Goal: Task Accomplishment & Management: Use online tool/utility

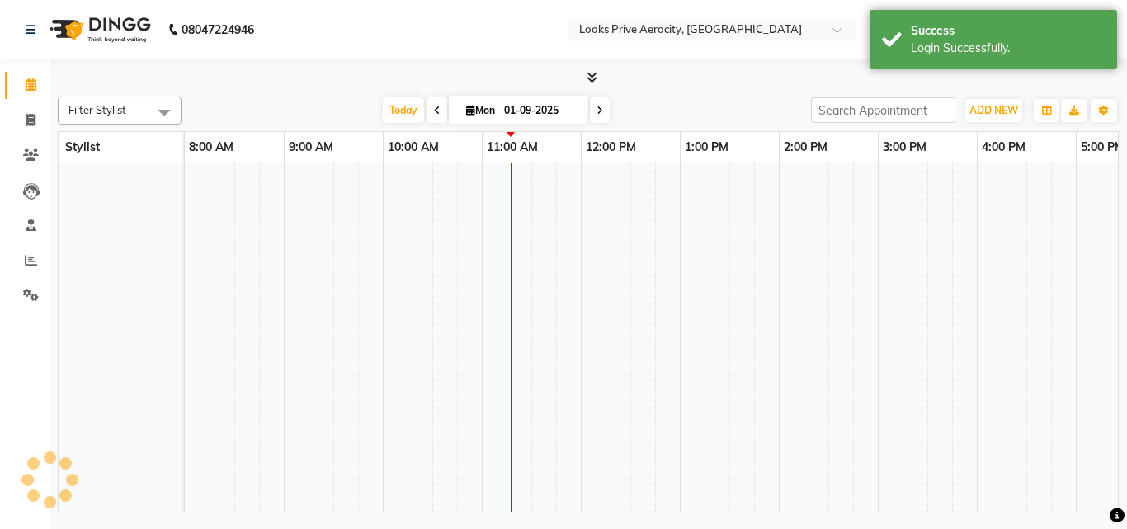
select select "en"
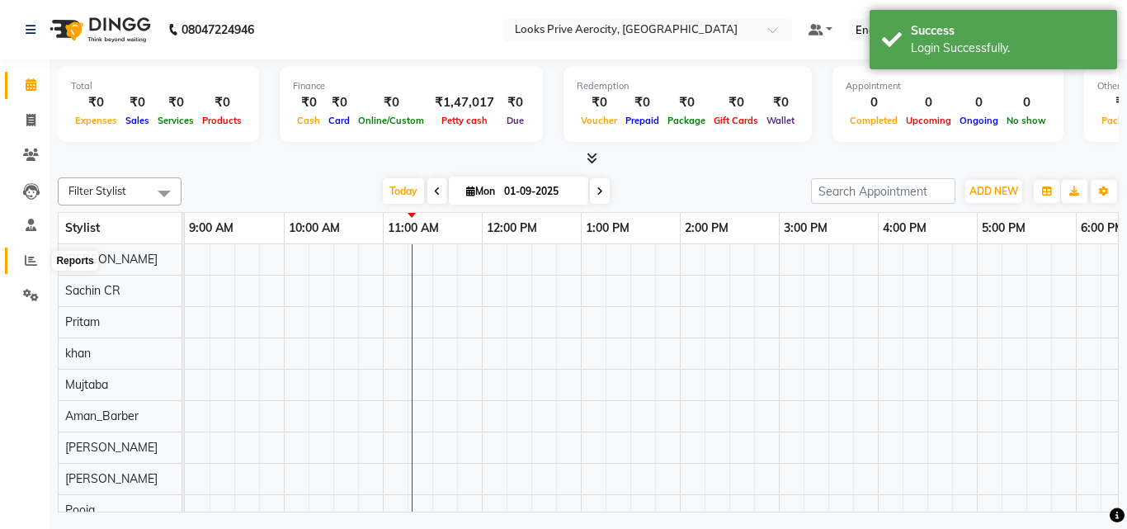
click at [38, 269] on span at bounding box center [30, 261] width 29 height 19
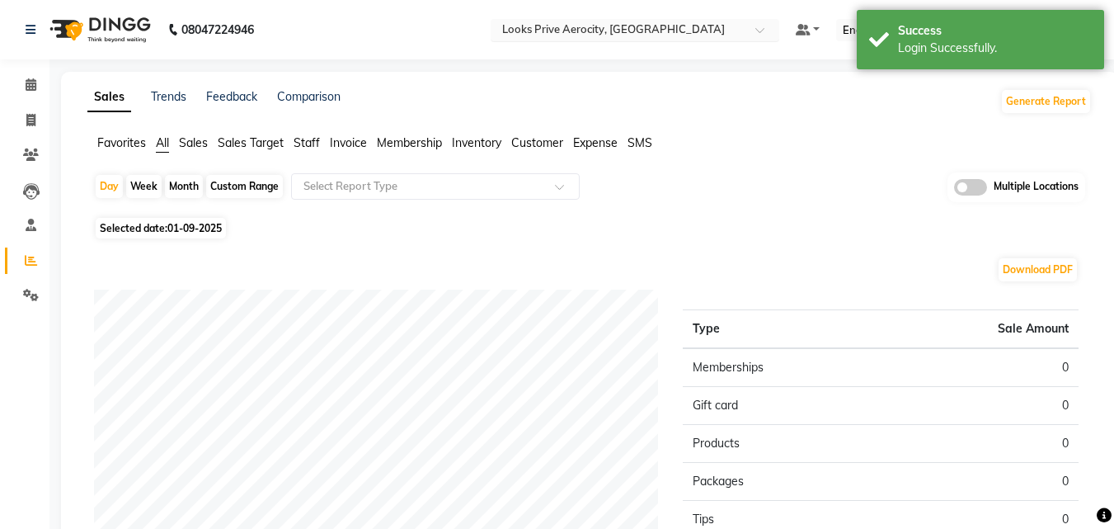
click at [640, 38] on input "text" at bounding box center [618, 31] width 239 height 16
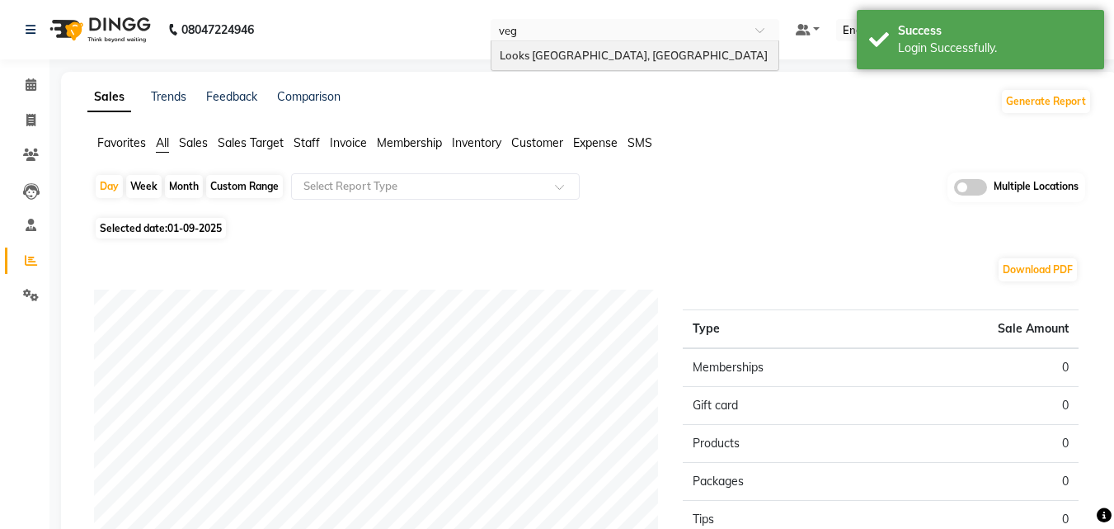
type input "[PERSON_NAME]"
click at [614, 42] on div "Looks [GEOGRAPHIC_DATA], [GEOGRAPHIC_DATA]" at bounding box center [635, 56] width 287 height 30
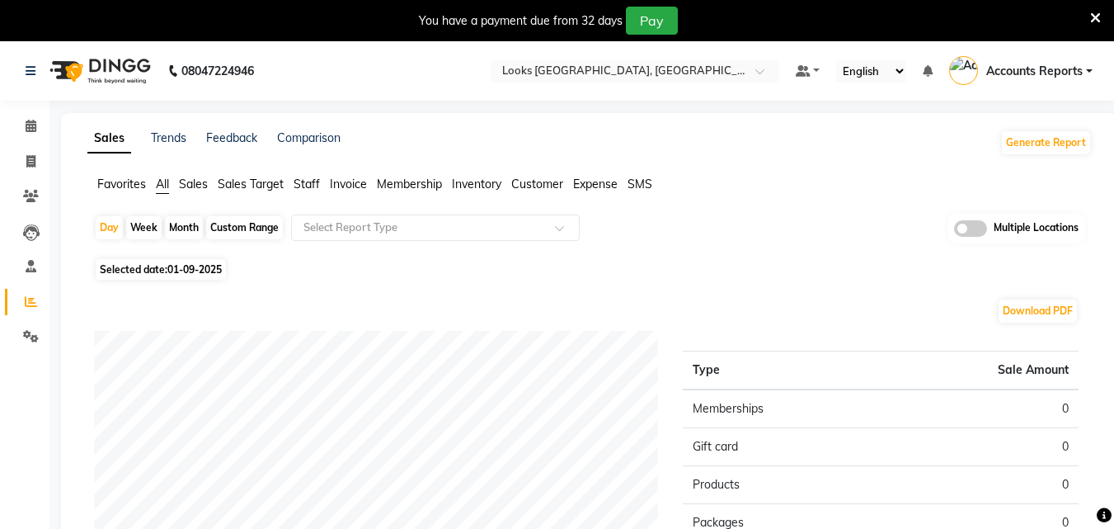
click at [266, 222] on div "Custom Range" at bounding box center [244, 227] width 77 height 23
select select "9"
select select "2025"
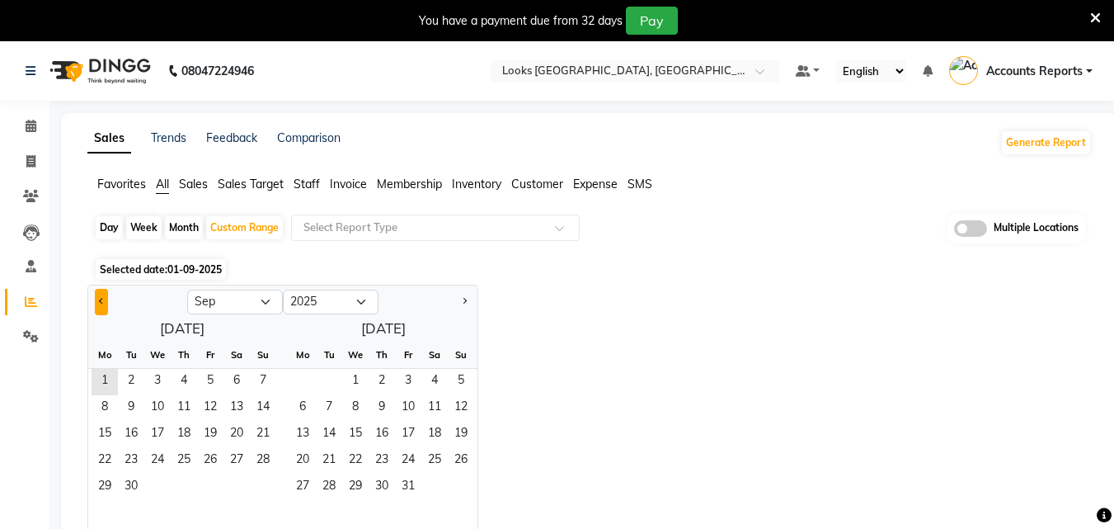
click at [102, 298] on span "Previous month" at bounding box center [102, 301] width 6 height 6
select select "8"
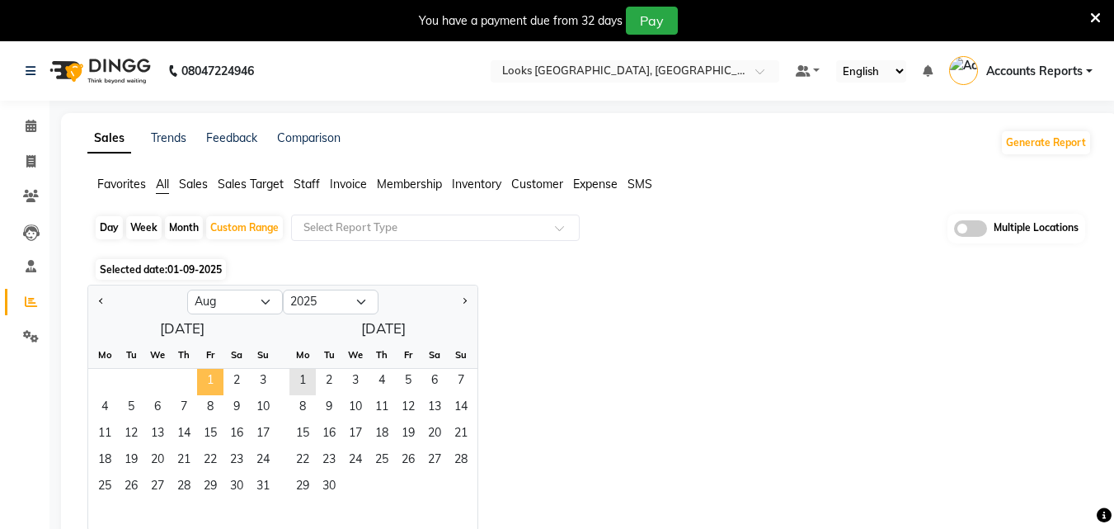
click at [215, 380] on span "1" at bounding box center [210, 382] width 26 height 26
click at [263, 492] on span "31" at bounding box center [263, 487] width 26 height 26
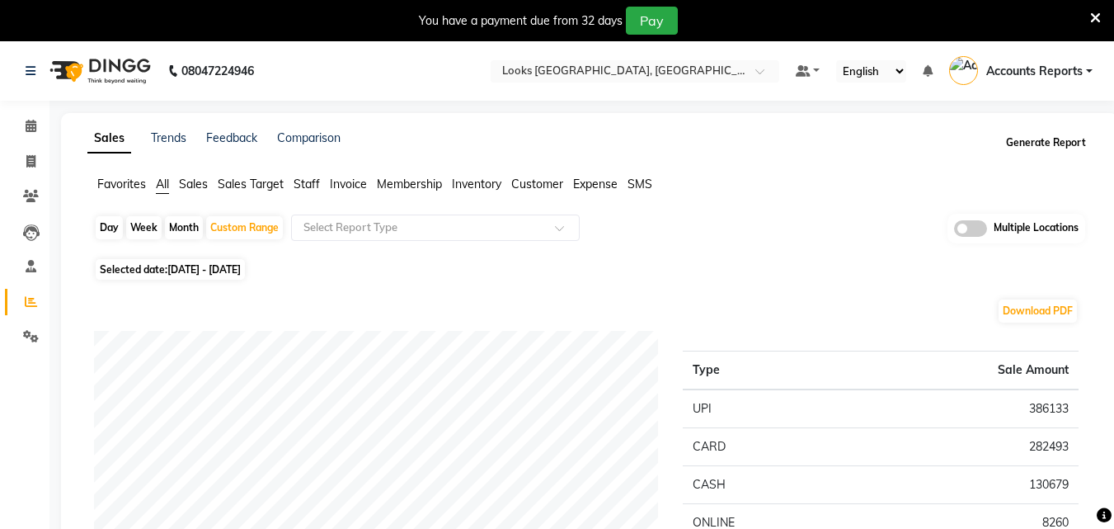
click at [1042, 147] on button "Generate Report" at bounding box center [1046, 142] width 88 height 23
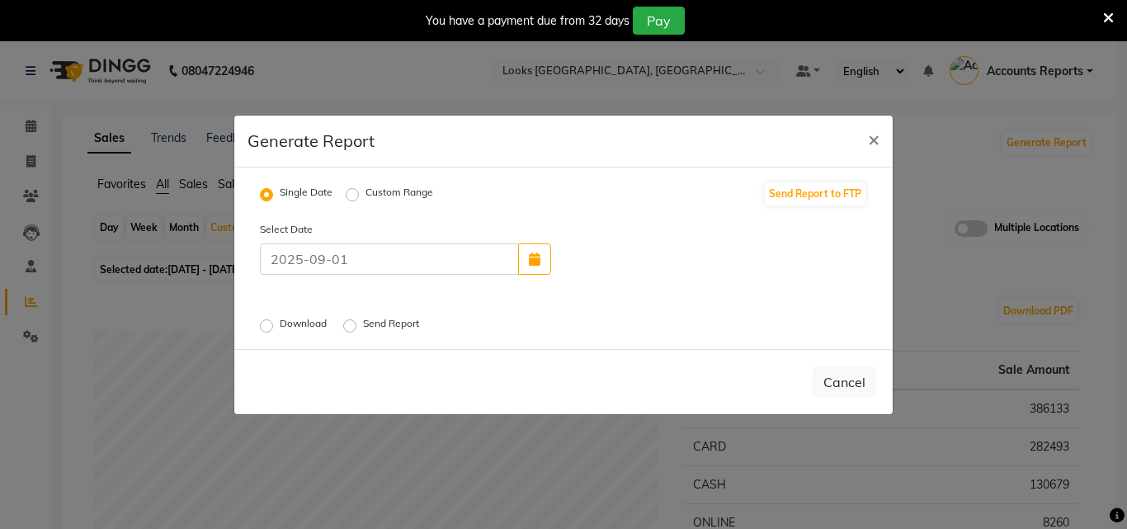
click at [345, 195] on div "Single Date Custom Range" at bounding box center [353, 193] width 186 height 21
click at [365, 192] on label "Custom Range" at bounding box center [399, 195] width 68 height 20
click at [351, 192] on input "Custom Range" at bounding box center [355, 194] width 12 height 12
radio input "true"
select select "9"
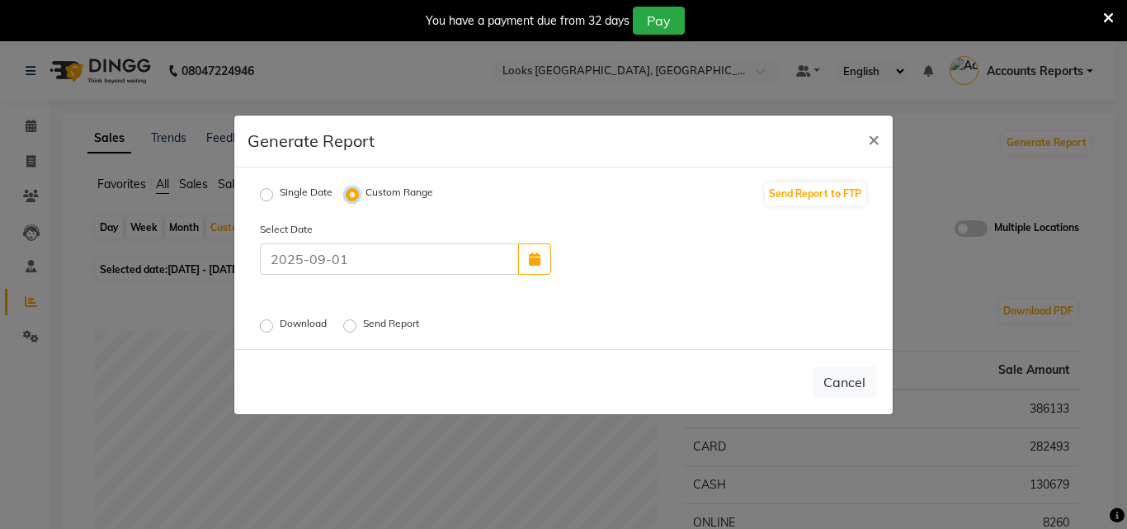
select select "2025"
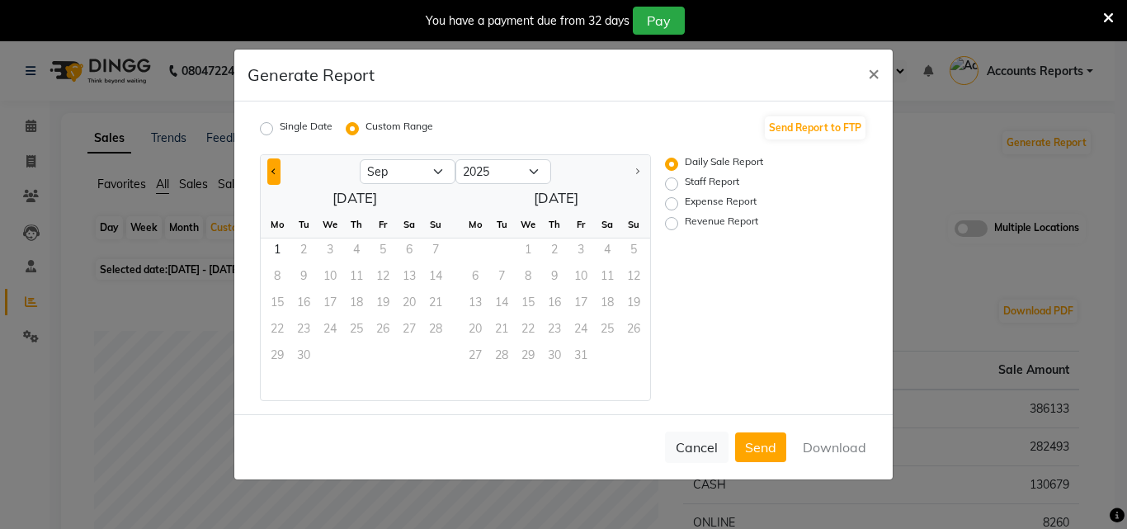
click at [270, 169] on button "Previous month" at bounding box center [273, 171] width 13 height 26
select select "8"
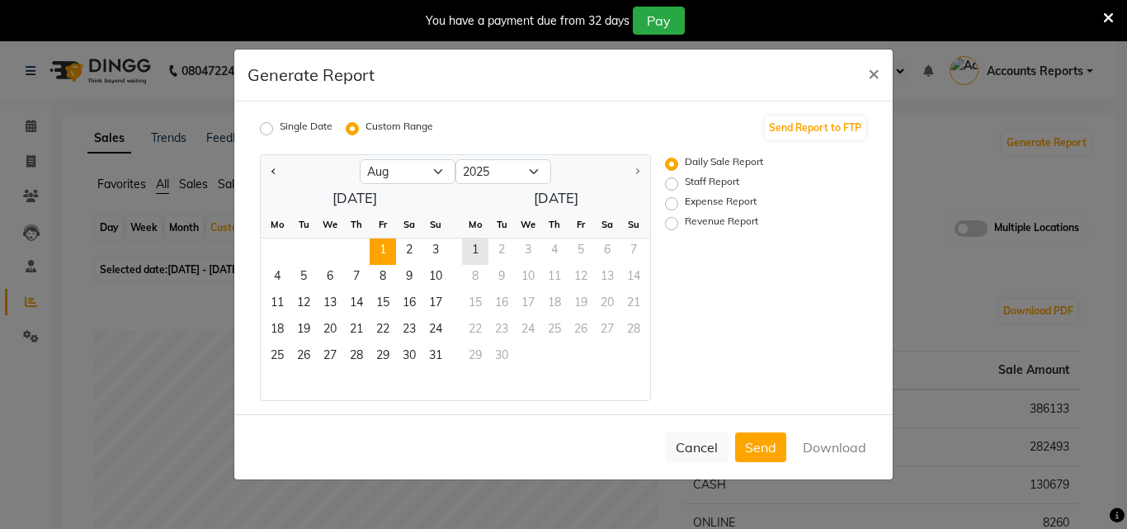
click at [374, 245] on span "1" at bounding box center [382, 251] width 26 height 26
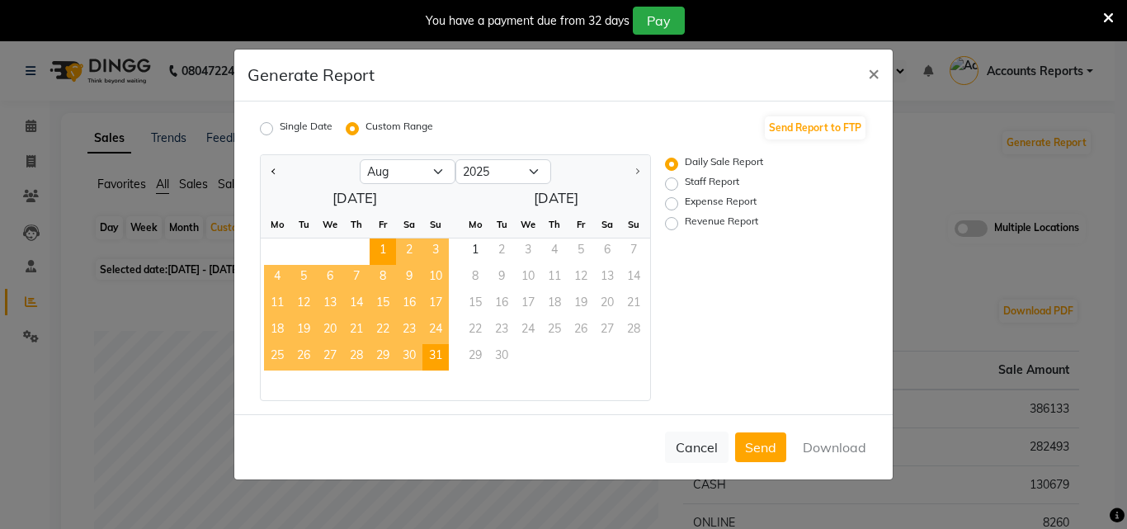
click at [432, 354] on span "31" at bounding box center [435, 357] width 26 height 26
click at [695, 218] on label "Revenue Report" at bounding box center [721, 224] width 73 height 20
click at [680, 218] on input "Revenue Report" at bounding box center [674, 224] width 12 height 12
radio input "true"
click at [836, 445] on button "Download" at bounding box center [834, 447] width 83 height 30
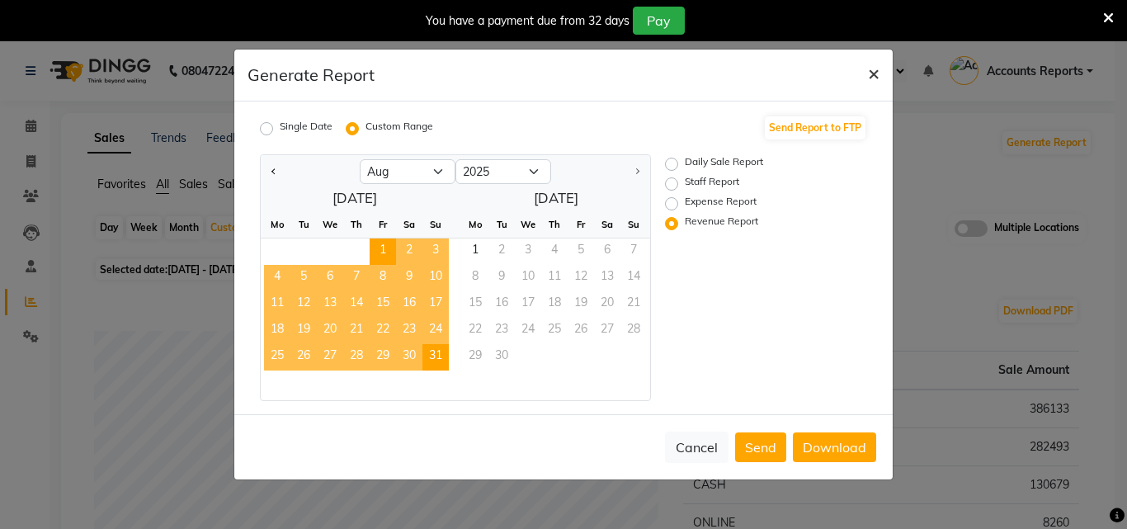
click at [865, 70] on button "×" at bounding box center [873, 72] width 38 height 46
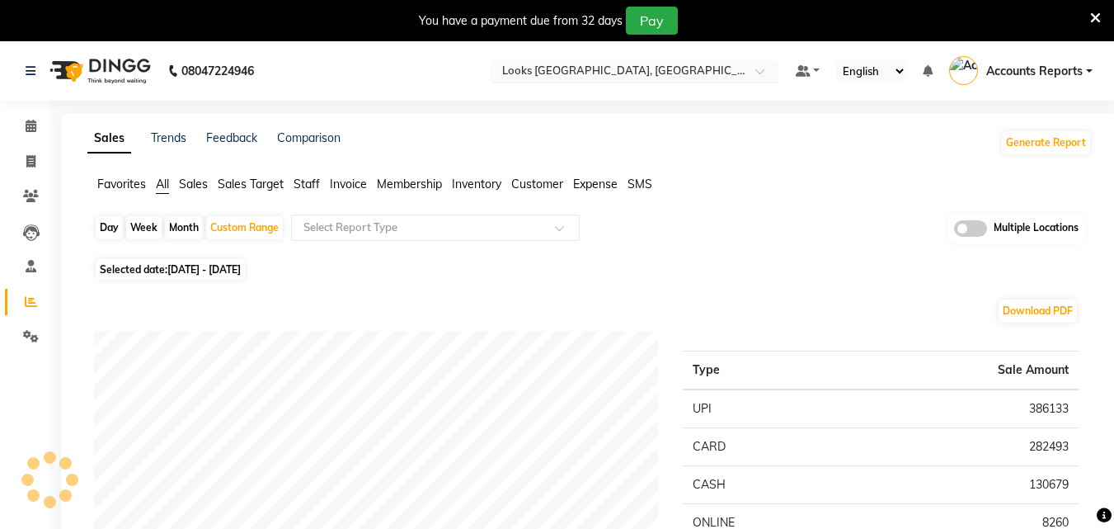
click at [687, 68] on input "text" at bounding box center [618, 72] width 239 height 16
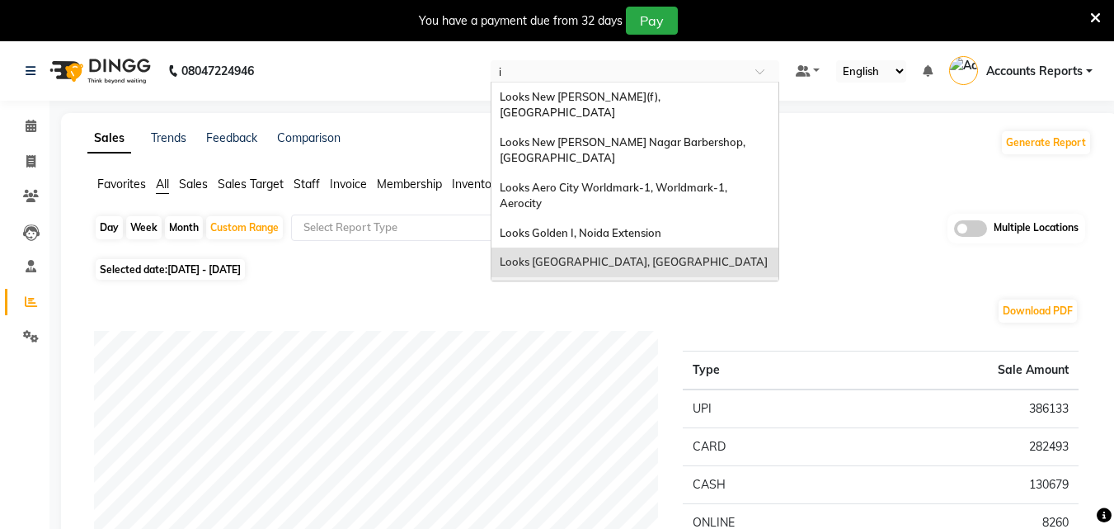
type input "in"
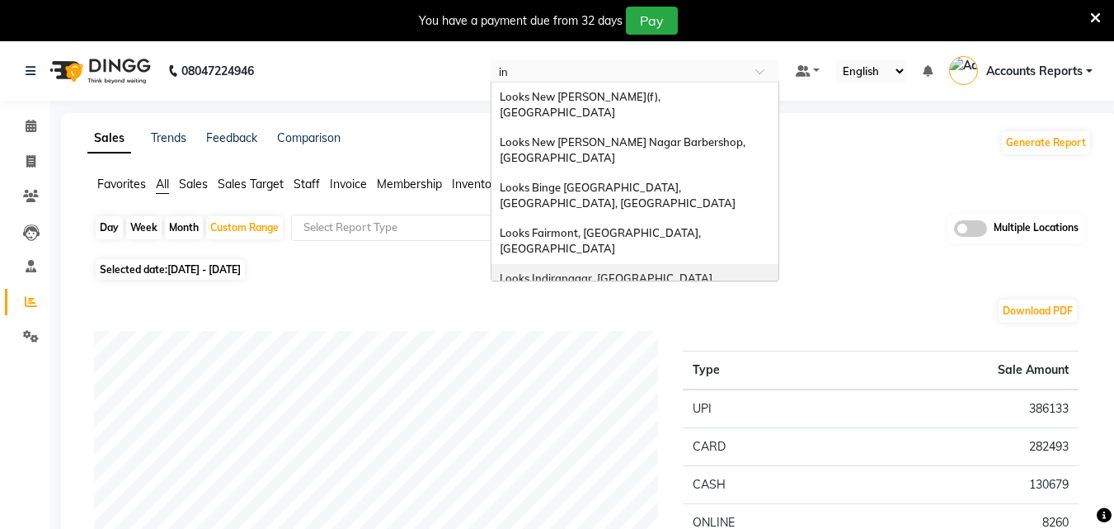
click at [564, 271] on span "Looks Indiranagar, [GEOGRAPHIC_DATA]" at bounding box center [606, 277] width 213 height 13
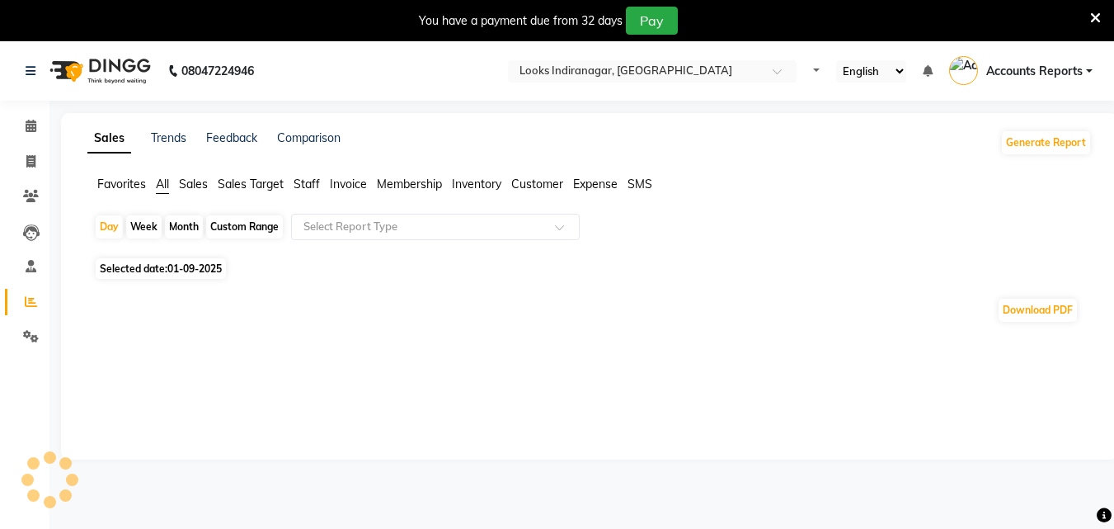
select select "en"
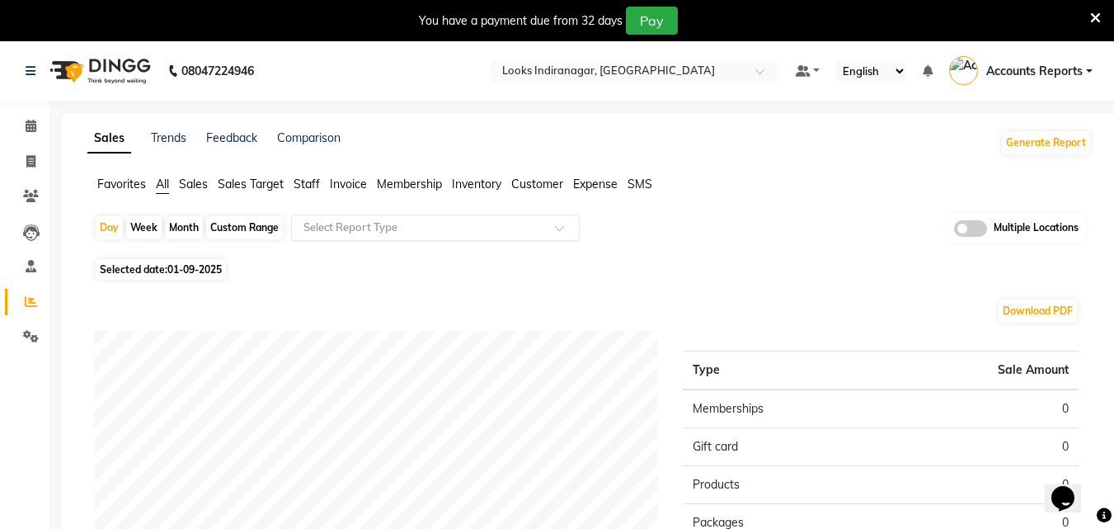
click at [366, 235] on input "text" at bounding box center [419, 227] width 238 height 16
click at [238, 224] on div "Custom Range" at bounding box center [244, 227] width 77 height 23
select select "9"
select select "2025"
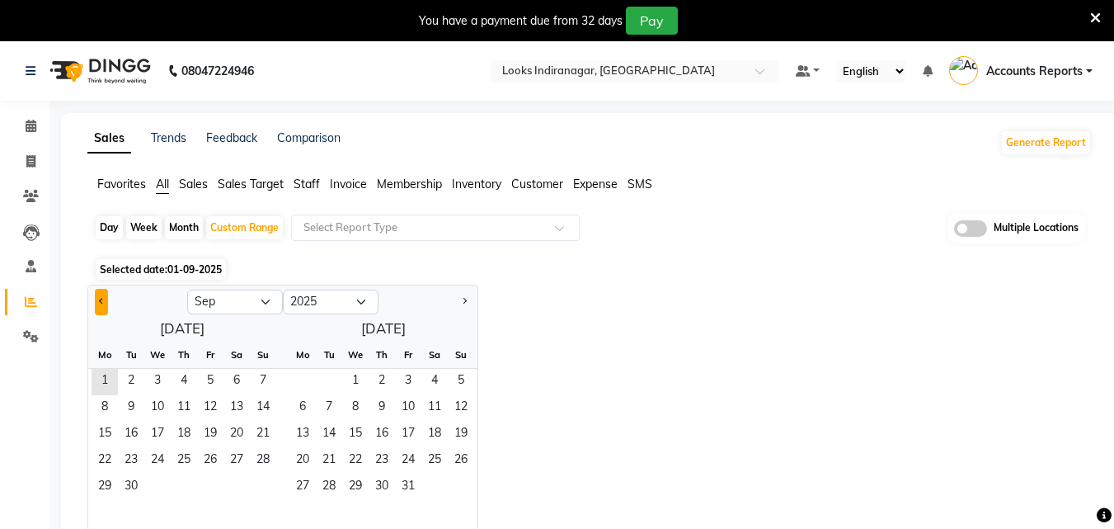
click at [99, 289] on button "Previous month" at bounding box center [101, 302] width 13 height 26
select select "8"
click at [194, 378] on div "1 2 3" at bounding box center [182, 382] width 188 height 26
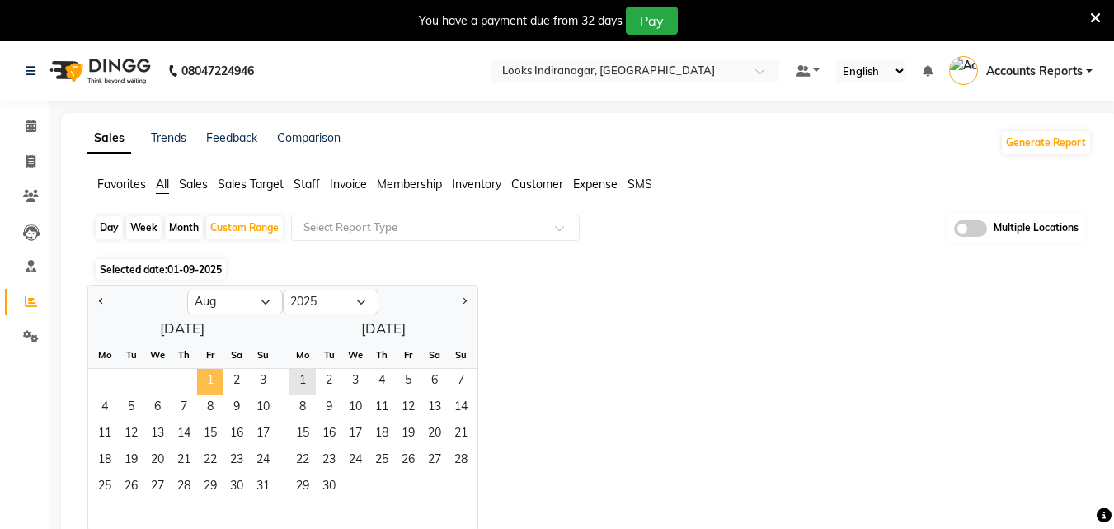
click at [203, 374] on span "1" at bounding box center [210, 382] width 26 height 26
click at [259, 479] on span "31" at bounding box center [263, 487] width 26 height 26
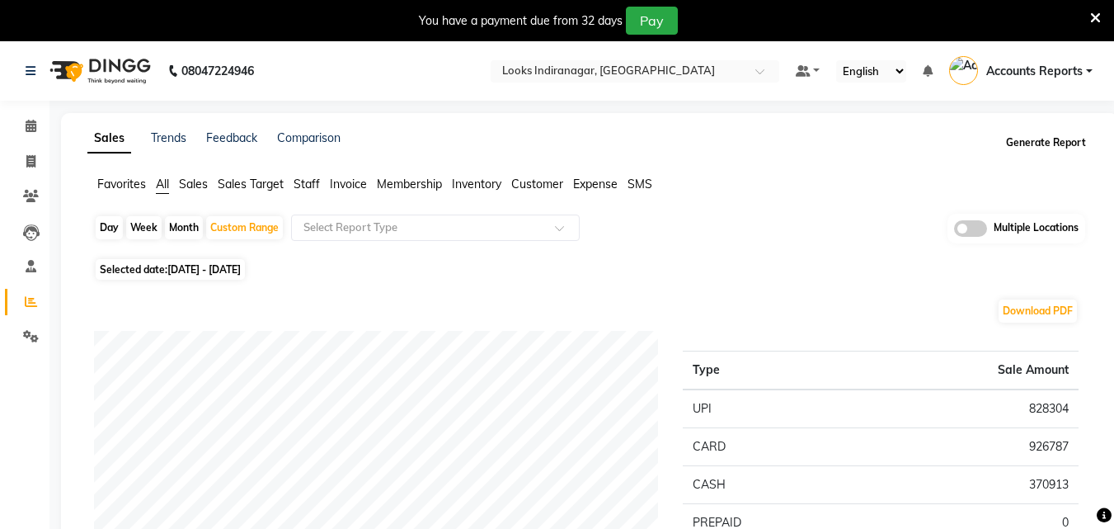
click at [1057, 143] on button "Generate Report" at bounding box center [1046, 142] width 88 height 23
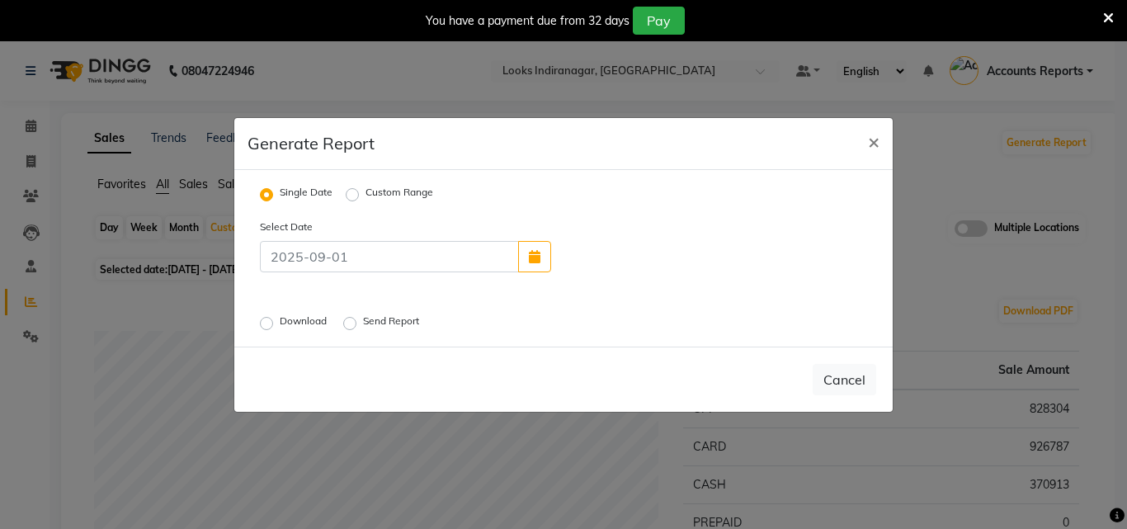
click at [365, 191] on label "Custom Range" at bounding box center [399, 195] width 68 height 20
click at [357, 191] on input "Custom Range" at bounding box center [355, 194] width 12 height 12
radio input "true"
select select "9"
select select "2025"
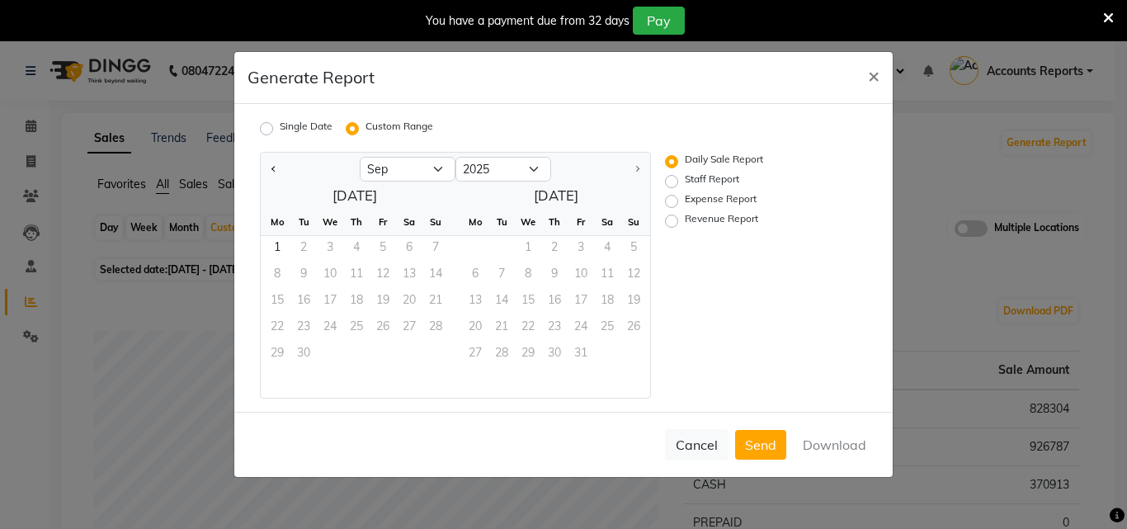
click at [691, 219] on label "Revenue Report" at bounding box center [721, 221] width 73 height 20
click at [680, 219] on input "Revenue Report" at bounding box center [674, 221] width 12 height 12
radio input "true"
click at [271, 170] on button "Previous month" at bounding box center [273, 169] width 13 height 26
select select "8"
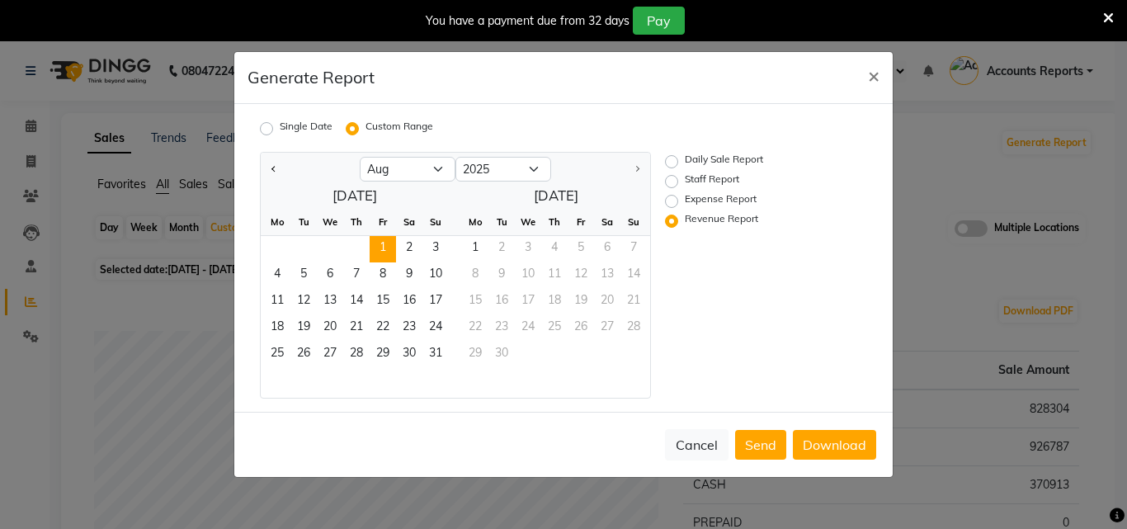
click at [390, 242] on span "1" at bounding box center [382, 249] width 26 height 26
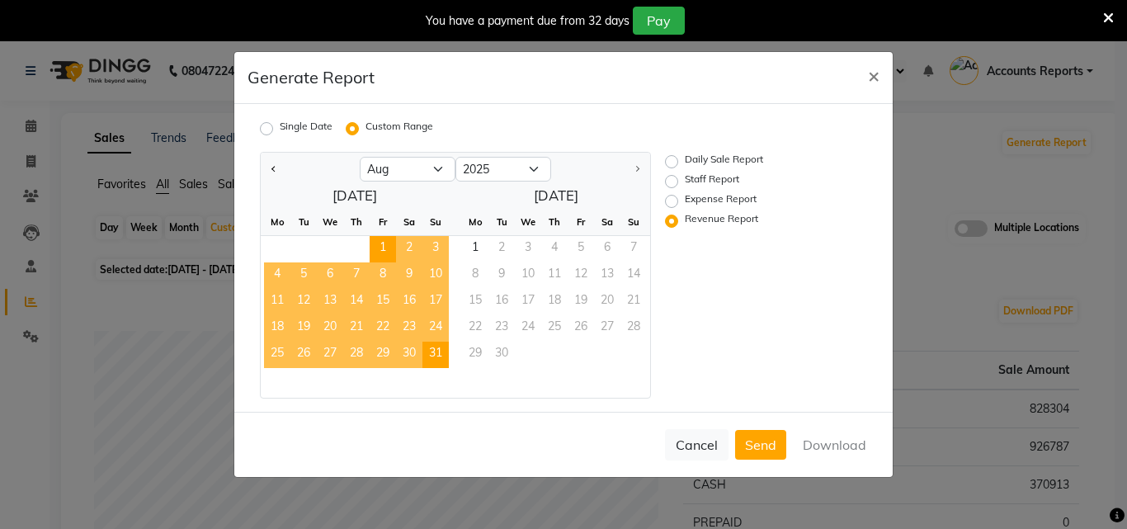
click at [437, 353] on span "31" at bounding box center [435, 354] width 26 height 26
click at [828, 454] on button "Download" at bounding box center [834, 445] width 83 height 30
